Goal: Task Accomplishment & Management: Complete application form

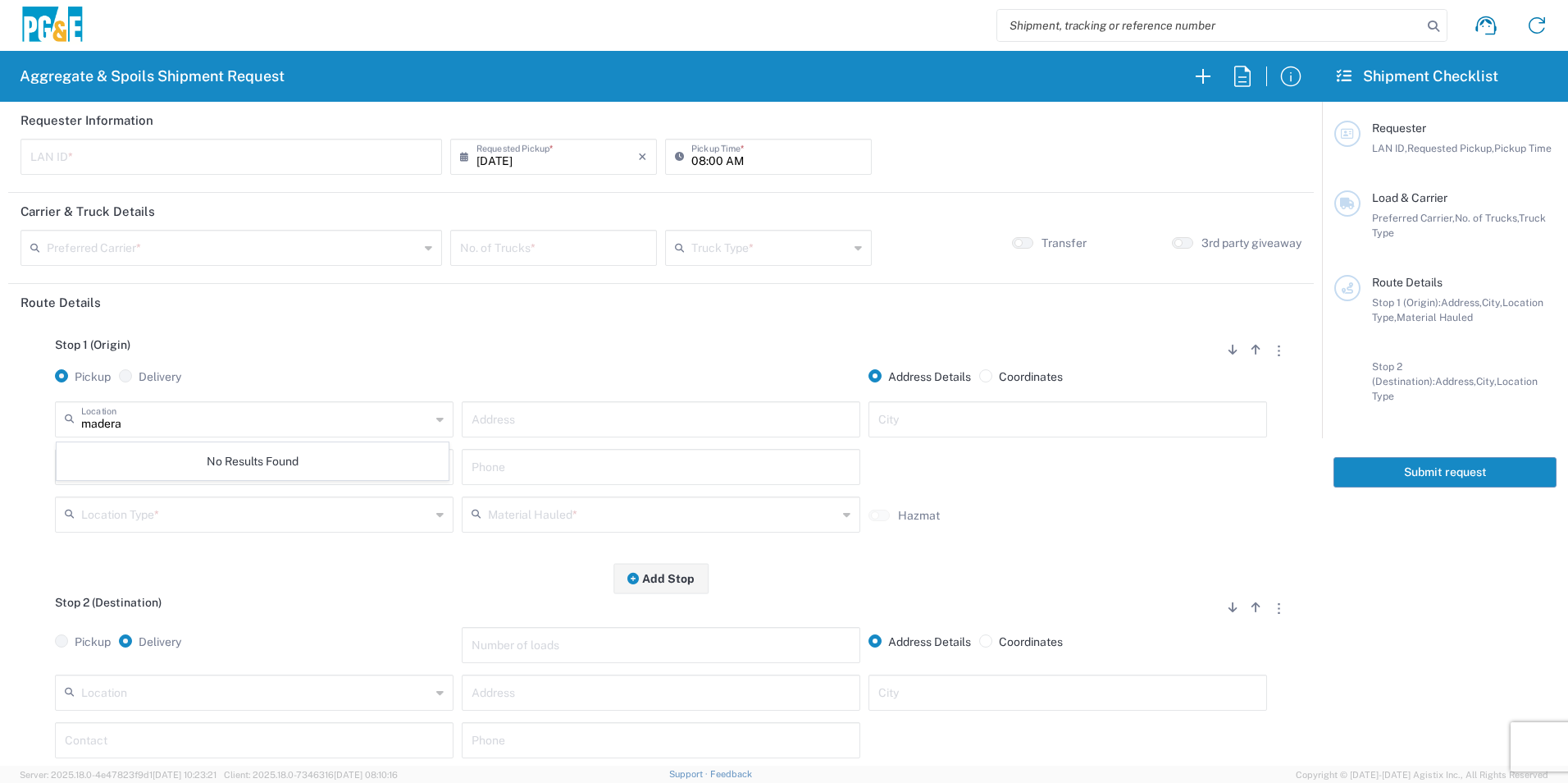
click at [252, 415] on input "madera" at bounding box center [255, 417] width 349 height 29
drag, startPoint x: 224, startPoint y: 422, endPoint x: -3, endPoint y: 402, distance: 227.9
click at [0, 402] on html "Aggregate & Spoils Shipment Request Requester Information LAN ID * [DATE] × Req…" at bounding box center [784, 391] width 1568 height 783
type input "Calaveras Materials Inc - Merced - Quarry"
type input "Sand and Gravel, [STREET_ADDRESS]"
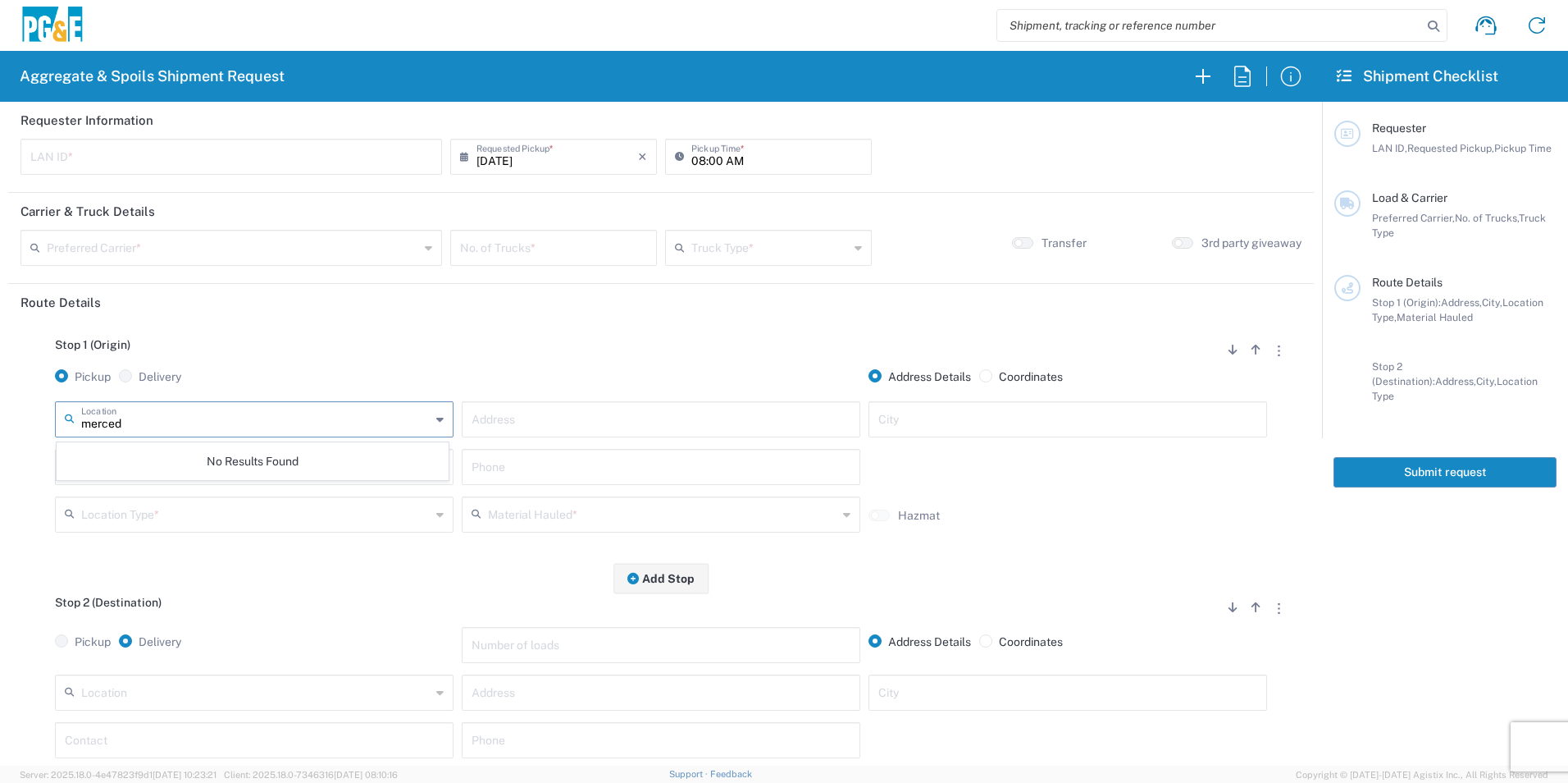
type input "Merced"
type input "Quarry"
click at [321, 420] on input "Calaveras Materials Inc - Merced - Quarry" at bounding box center [255, 417] width 349 height 29
drag, startPoint x: 332, startPoint y: 427, endPoint x: -3, endPoint y: 384, distance: 337.7
click at [0, 384] on html "Aggregate & Spoils Shipment Request Requester Information LAN ID * [DATE] × Req…" at bounding box center [784, 391] width 1568 height 783
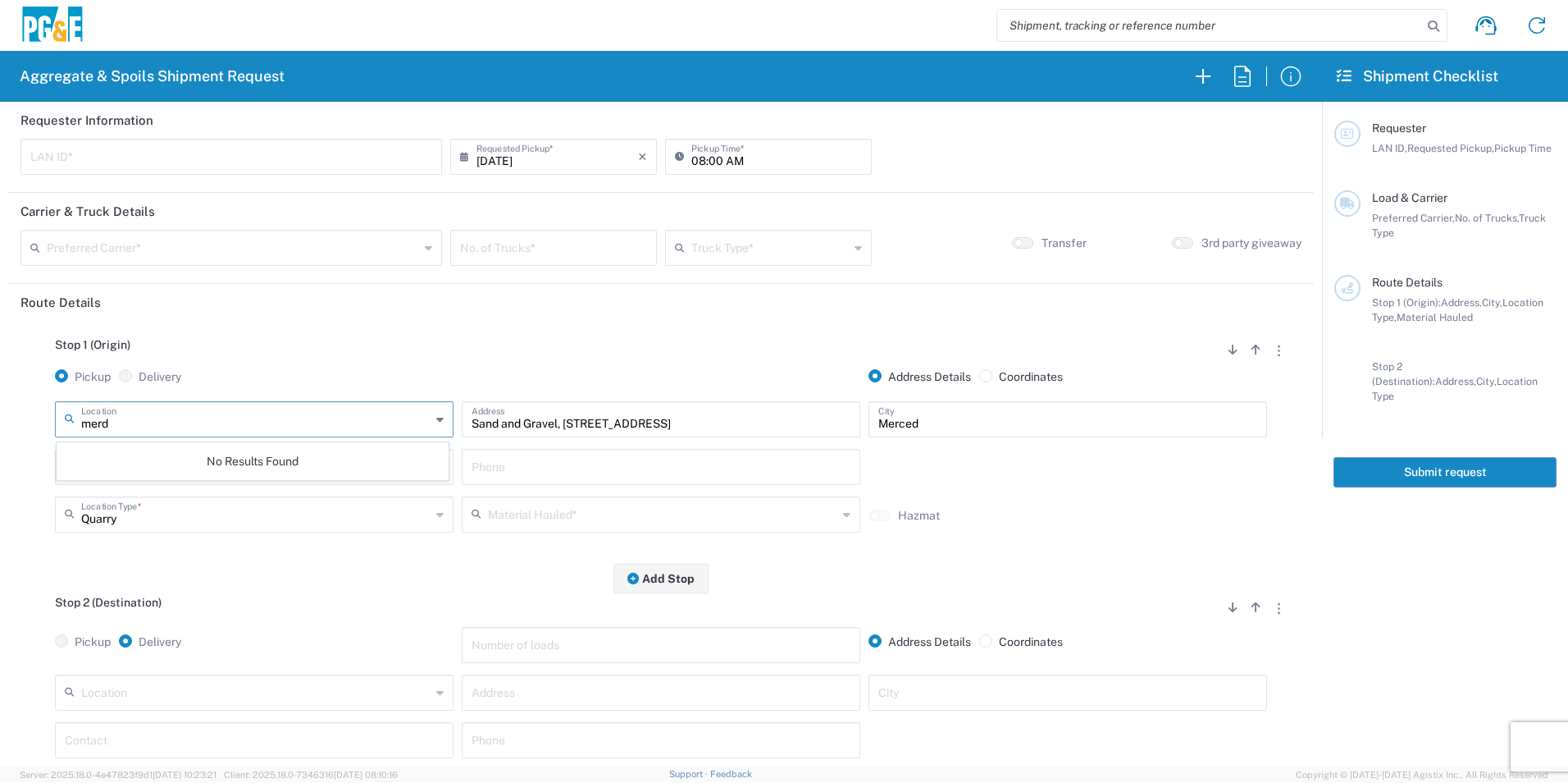
drag, startPoint x: 156, startPoint y: 427, endPoint x: 145, endPoint y: 426, distance: 11.0
click at [145, 426] on input "merd" at bounding box center [255, 417] width 349 height 29
click at [111, 510] on span "Merced SC" at bounding box center [252, 509] width 390 height 25
type input "Merced SC"
type input "[STREET_ADDRESS]"
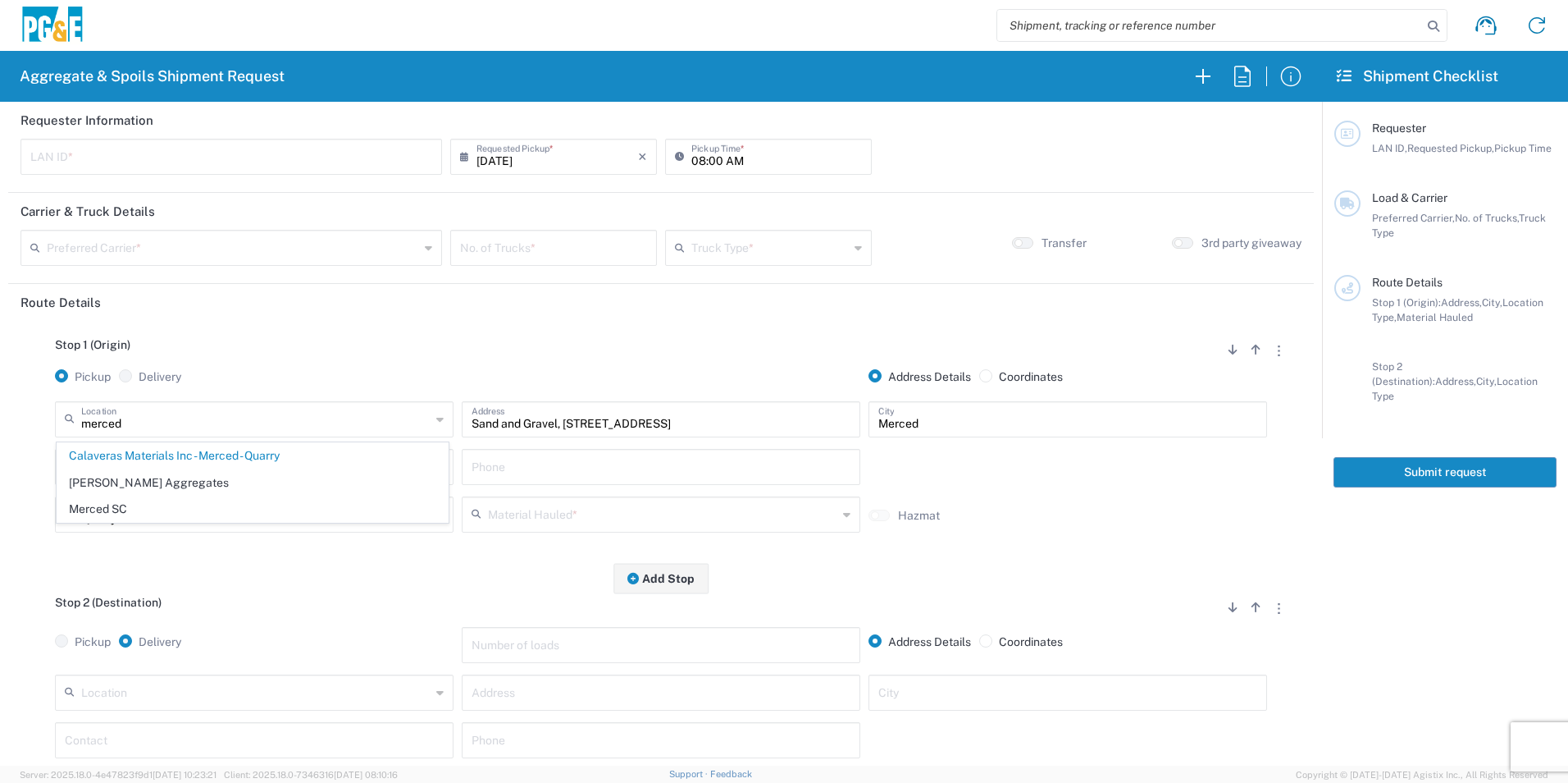
type input "Business No Loading Dock"
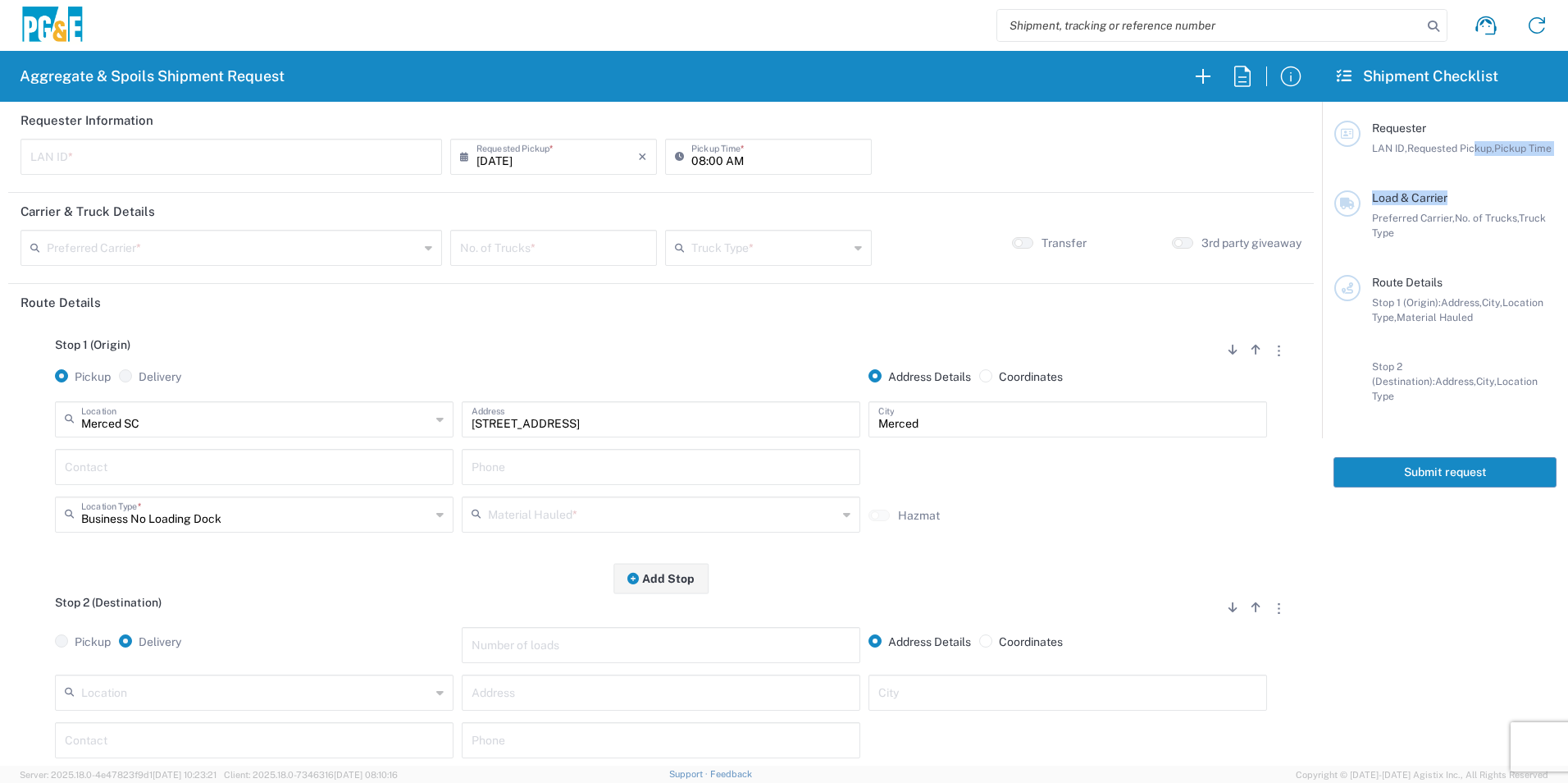
drag, startPoint x: 1521, startPoint y: 191, endPoint x: 1619, endPoint y: 199, distance: 98.3
click at [1567, 199] on html "Aggregate & Spoils Shipment Request Requester Information LAN ID * [DATE] × Req…" at bounding box center [784, 391] width 1568 height 783
